Goal: Check status: Check status

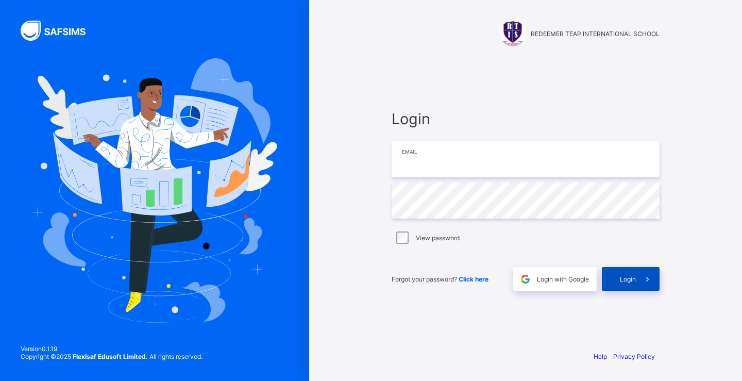
type input "**********"
click at [627, 284] on div "Login" at bounding box center [631, 279] width 58 height 24
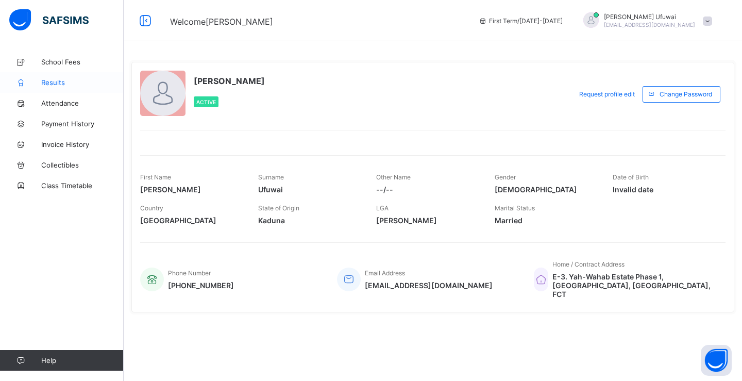
click at [52, 81] on span "Results" at bounding box center [82, 82] width 82 height 8
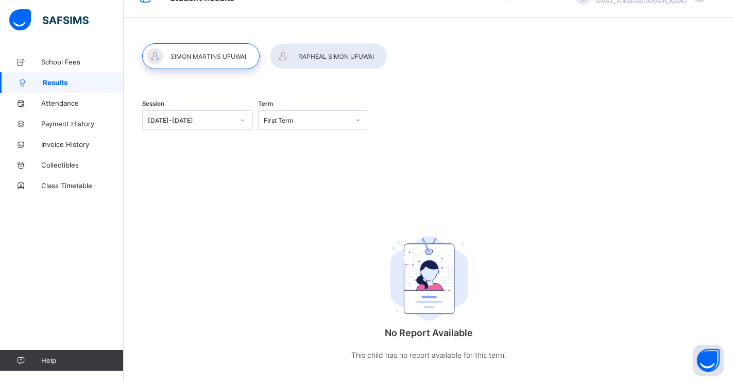
scroll to position [41, 0]
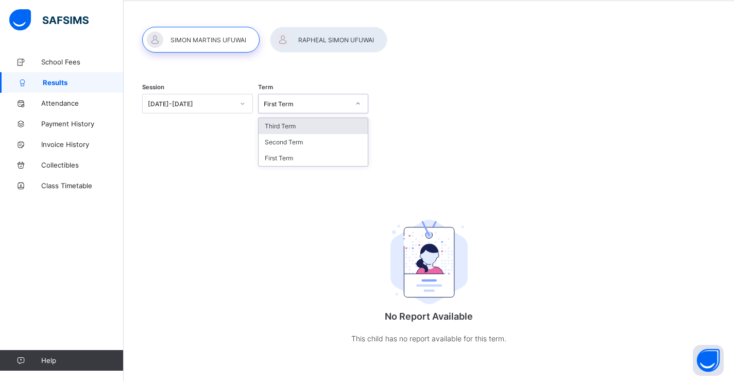
click at [361, 105] on icon at bounding box center [358, 103] width 6 height 10
click at [300, 127] on div "Third Term" at bounding box center [314, 126] width 110 height 16
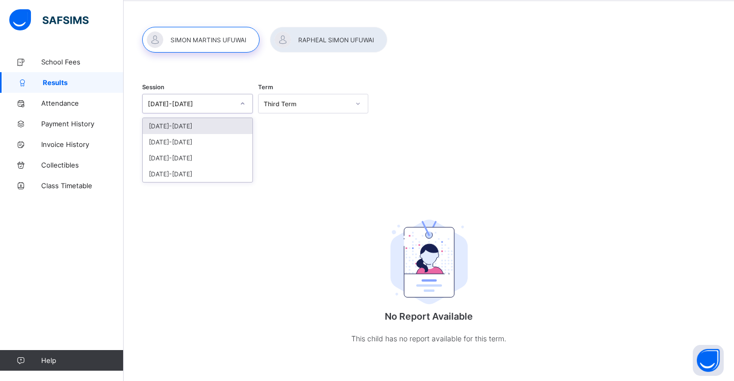
click at [216, 108] on div "[DATE]-[DATE]" at bounding box center [188, 103] width 90 height 14
click at [181, 141] on div "[DATE]-[DATE]" at bounding box center [198, 142] width 110 height 16
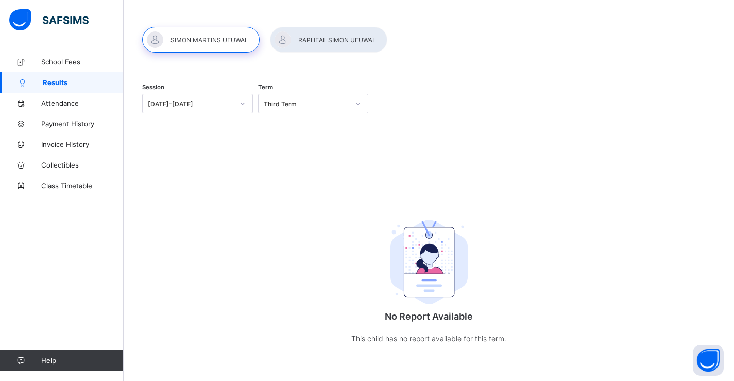
click at [212, 40] on div at bounding box center [200, 40] width 117 height 26
click at [300, 173] on div "Session 2024-2025 Term Third Term No Report Available This child has no report …" at bounding box center [428, 219] width 573 height 292
click at [71, 84] on span "Results" at bounding box center [83, 82] width 81 height 8
click at [194, 39] on div at bounding box center [200, 40] width 117 height 26
click at [60, 63] on span "School Fees" at bounding box center [82, 62] width 82 height 8
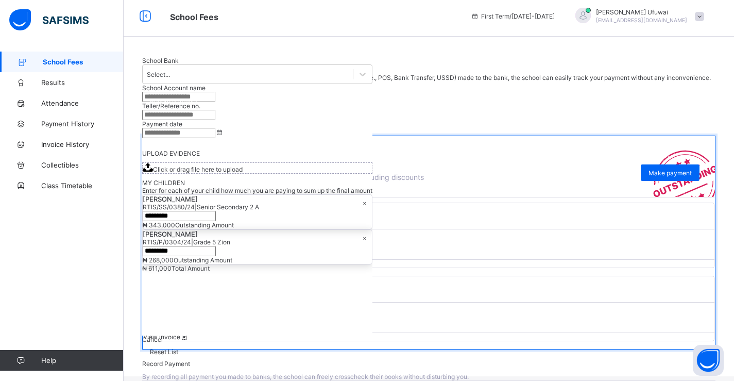
scroll to position [59, 0]
click at [189, 267] on span "View invoice" at bounding box center [166, 264] width 46 height 8
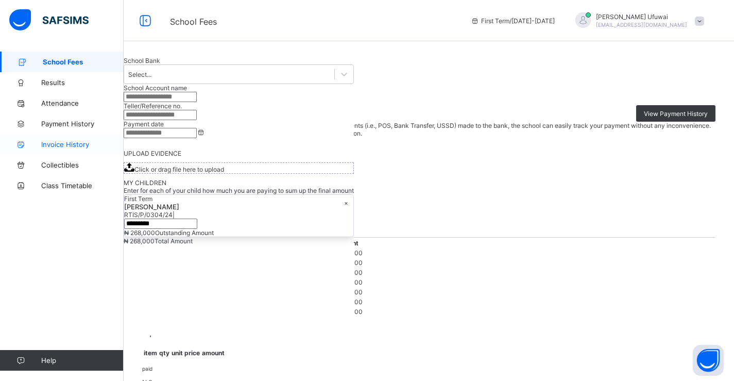
click at [50, 143] on span "Invoice History" at bounding box center [82, 144] width 82 height 8
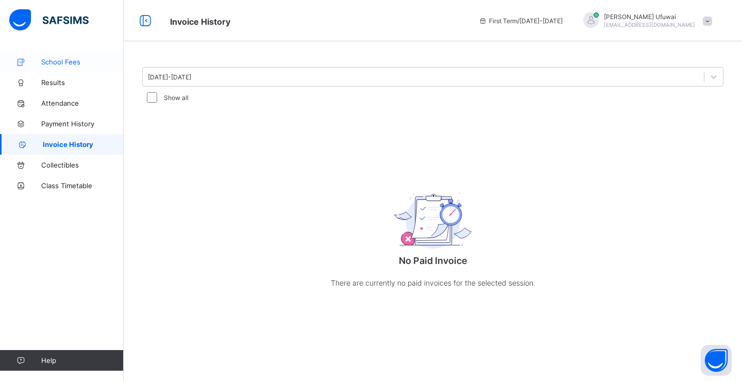
click at [52, 60] on span "School Fees" at bounding box center [82, 62] width 82 height 8
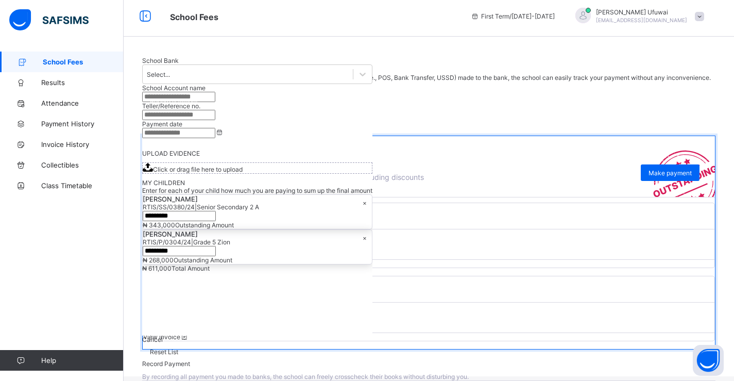
scroll to position [59, 0]
click at [189, 267] on span "View invoice" at bounding box center [166, 264] width 46 height 8
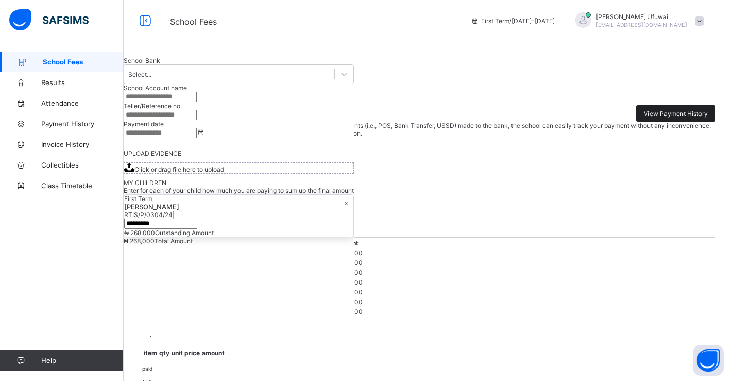
click at [678, 117] on span "View Payment History" at bounding box center [676, 114] width 64 height 8
click at [67, 125] on span "Payment History" at bounding box center [82, 123] width 82 height 8
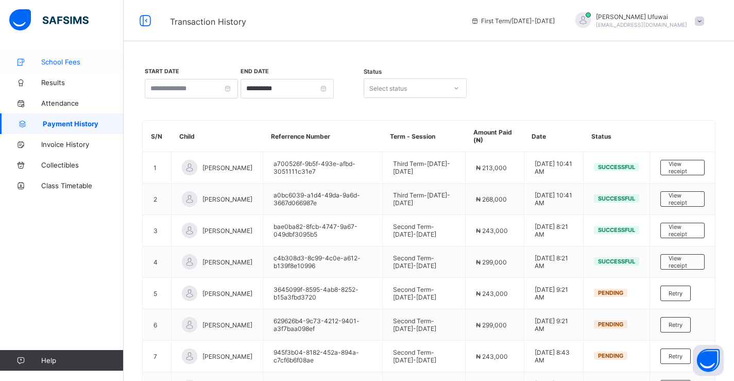
click at [56, 64] on span "School Fees" at bounding box center [82, 62] width 82 height 8
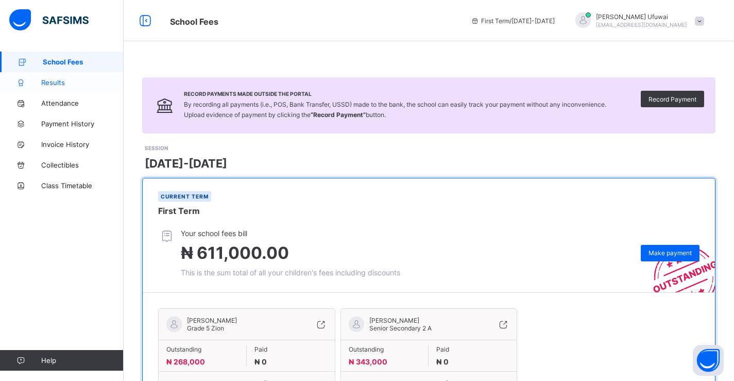
click at [58, 83] on span "Results" at bounding box center [82, 82] width 82 height 8
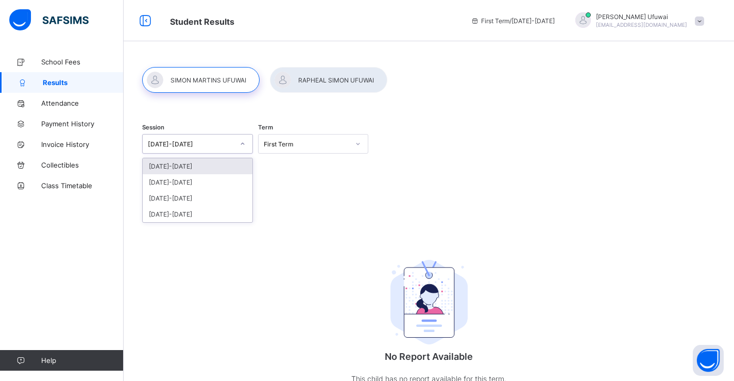
click at [241, 145] on icon at bounding box center [242, 144] width 6 height 10
click at [184, 182] on div "[DATE]-[DATE]" at bounding box center [198, 182] width 110 height 16
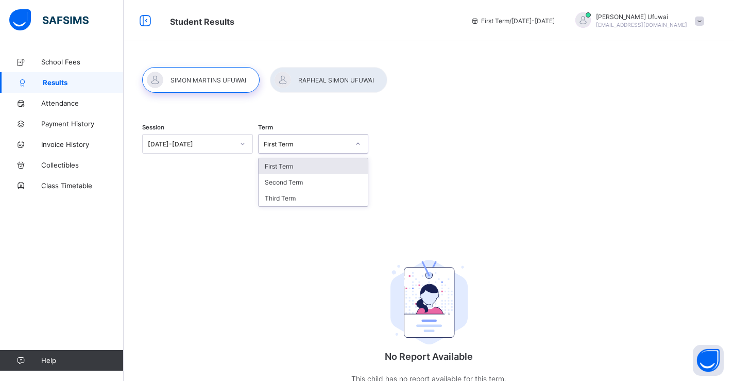
click at [361, 145] on icon at bounding box center [358, 144] width 6 height 10
click at [293, 199] on div "Third Term" at bounding box center [314, 198] width 110 height 16
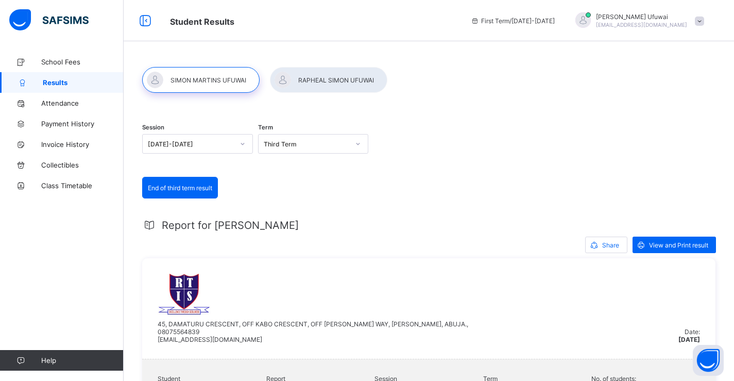
click at [309, 78] on div at bounding box center [328, 80] width 117 height 26
